Goal: Transaction & Acquisition: Download file/media

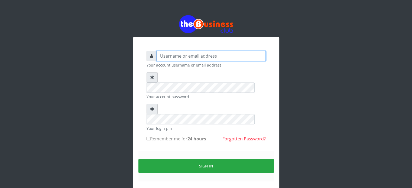
click at [198, 58] on input "text" at bounding box center [211, 56] width 109 height 10
type input "[EMAIL_ADDRESS][DOMAIN_NAME]"
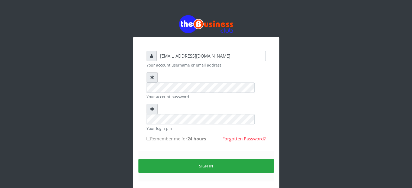
click at [167, 136] on label "Remember me for 24 hours" at bounding box center [177, 139] width 60 height 7
click at [150, 137] on input "Remember me for 24 hours" at bounding box center [149, 139] width 4 height 4
checkbox input "true"
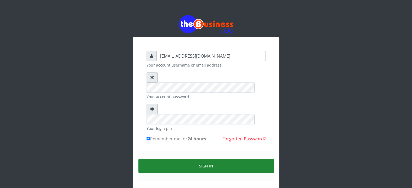
click at [183, 159] on button "Sign in" at bounding box center [207, 166] width 136 height 14
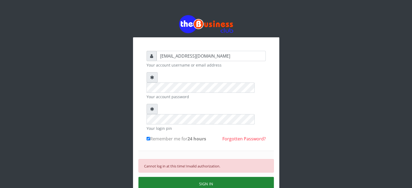
click at [186, 177] on button "SIGN IN" at bounding box center [207, 184] width 136 height 14
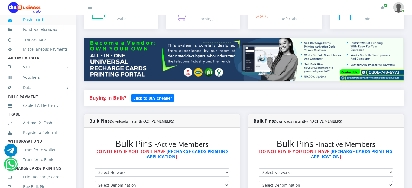
scroll to position [54, 0]
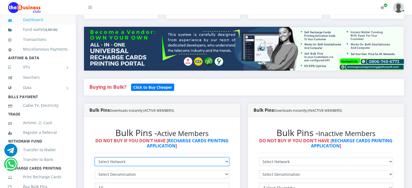
click at [216, 158] on select "Select Network MTN Globacom 9Mobile Airtel" at bounding box center [162, 162] width 134 height 8
select select "MTN"
click at [95, 158] on select "Select Network MTN Globacom 9Mobile Airtel" at bounding box center [162, 162] width 134 height 8
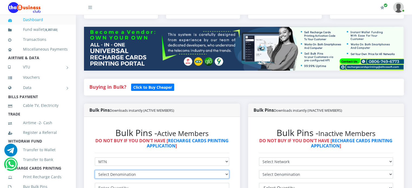
click at [210, 171] on select "Select Denomination MTN NGN100 - ₦96.98 MTN NGN200 - ₦193.96 MTN NGN400 - ₦387.…" at bounding box center [162, 175] width 134 height 8
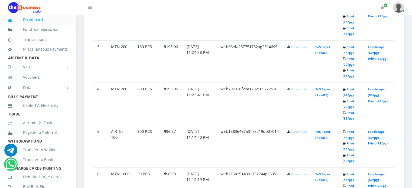
scroll to position [219, 0]
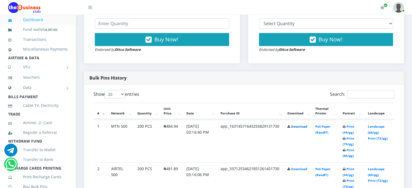
click at [299, 125] on link "Download" at bounding box center [299, 127] width 16 height 4
click at [293, 125] on link "Download" at bounding box center [299, 127] width 16 height 4
click at [298, 167] on link "Download" at bounding box center [299, 169] width 16 height 4
click at [294, 125] on link "Download" at bounding box center [299, 127] width 16 height 4
